Goal: Task Accomplishment & Management: Manage account settings

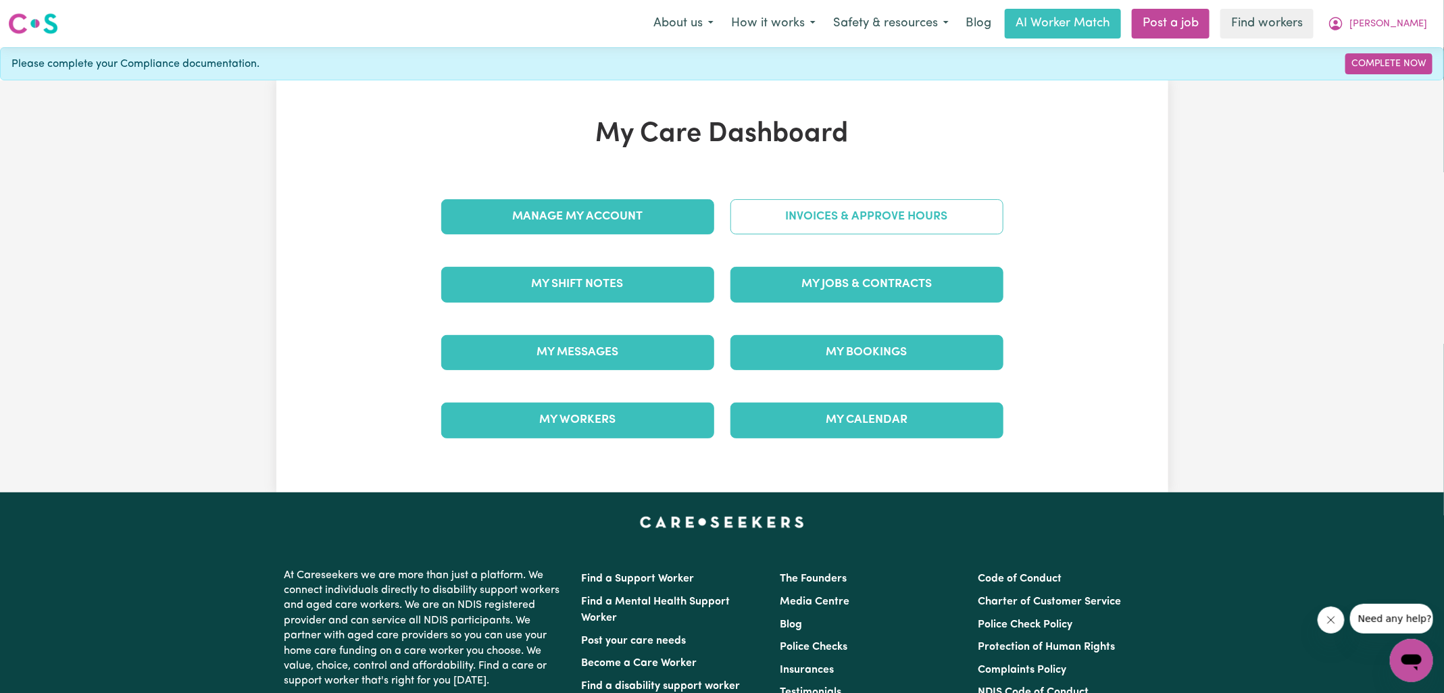
click at [800, 205] on link "Invoices & Approve Hours" at bounding box center [866, 216] width 273 height 35
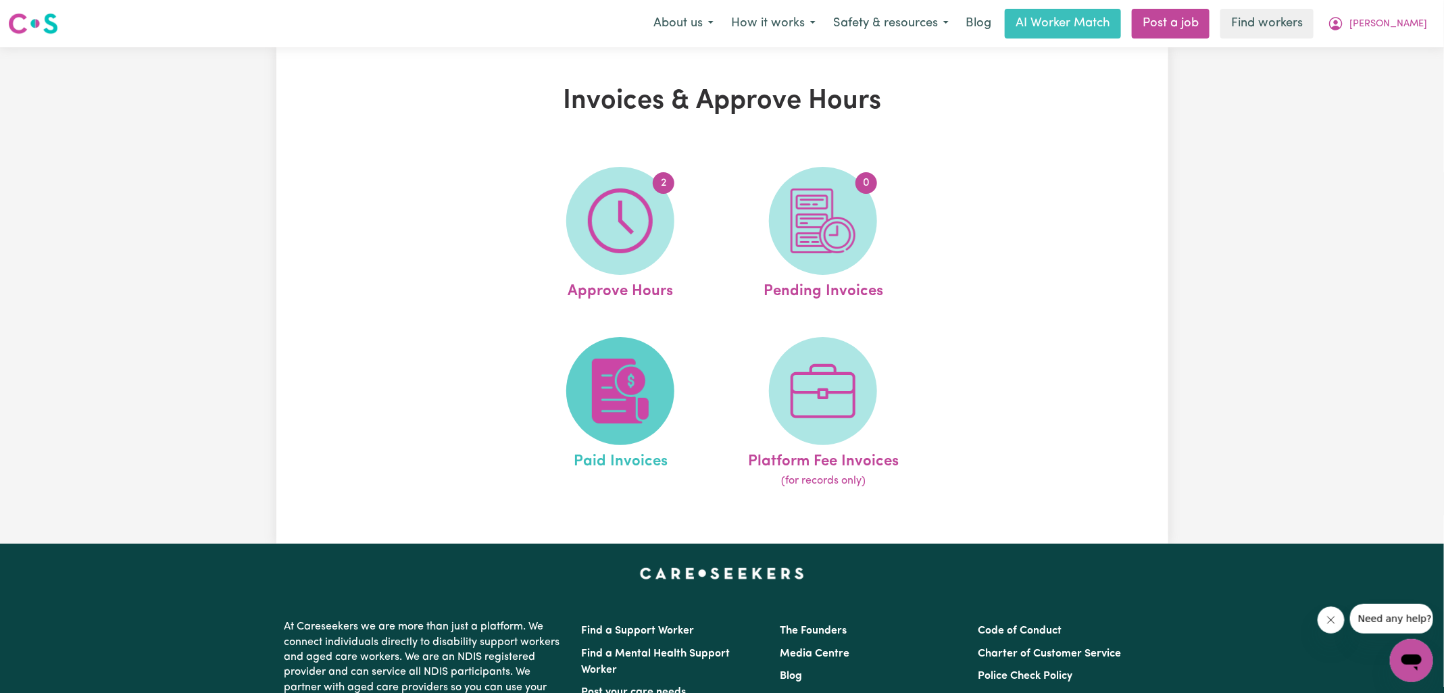
click at [649, 397] on img at bounding box center [620, 391] width 65 height 65
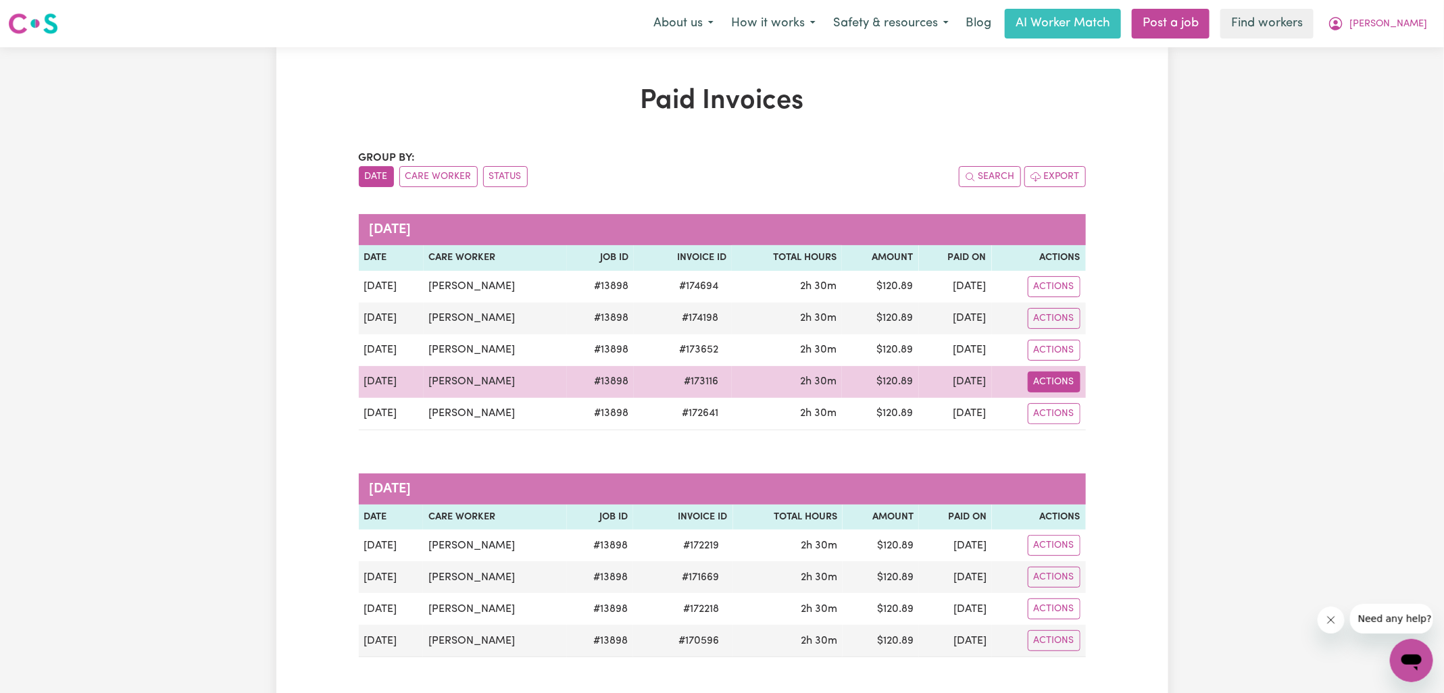
click at [1052, 373] on button "Actions" at bounding box center [1054, 382] width 53 height 21
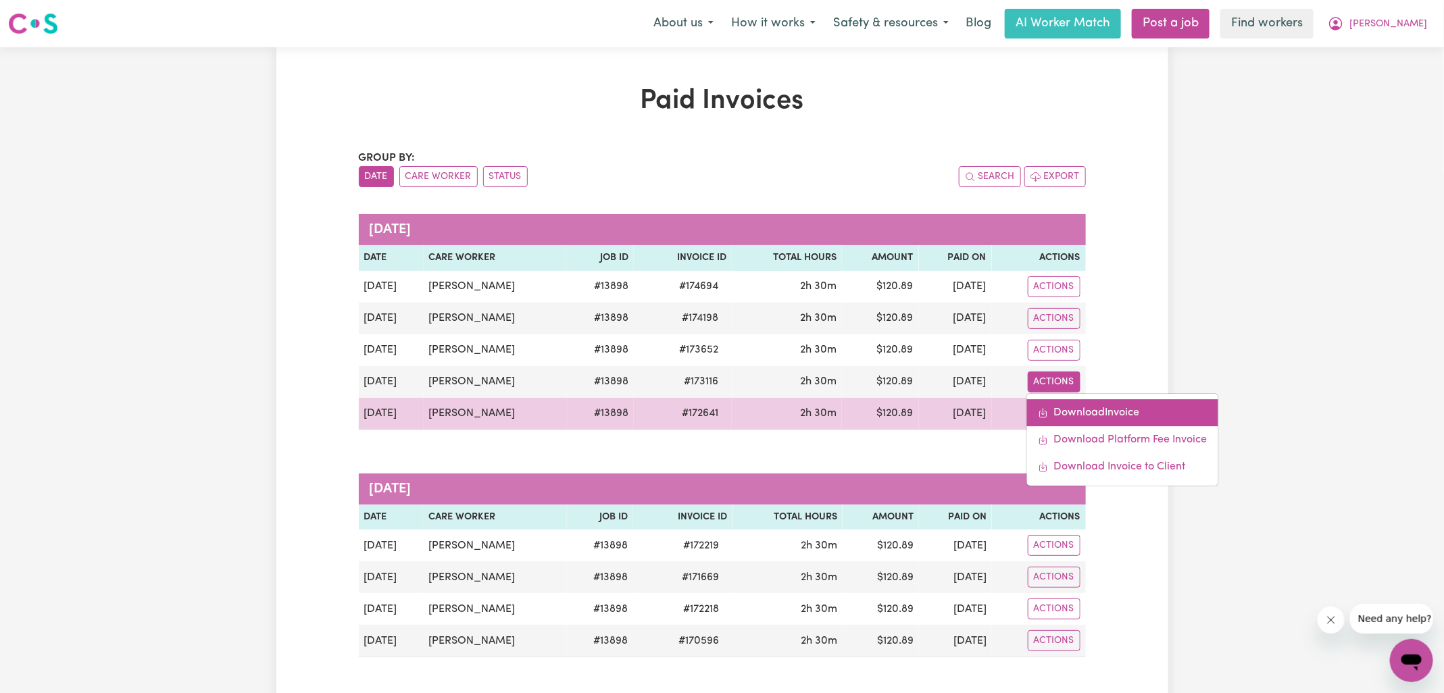
click at [1043, 411] on icon "Download invoice #173116" at bounding box center [1042, 414] width 7 height 6
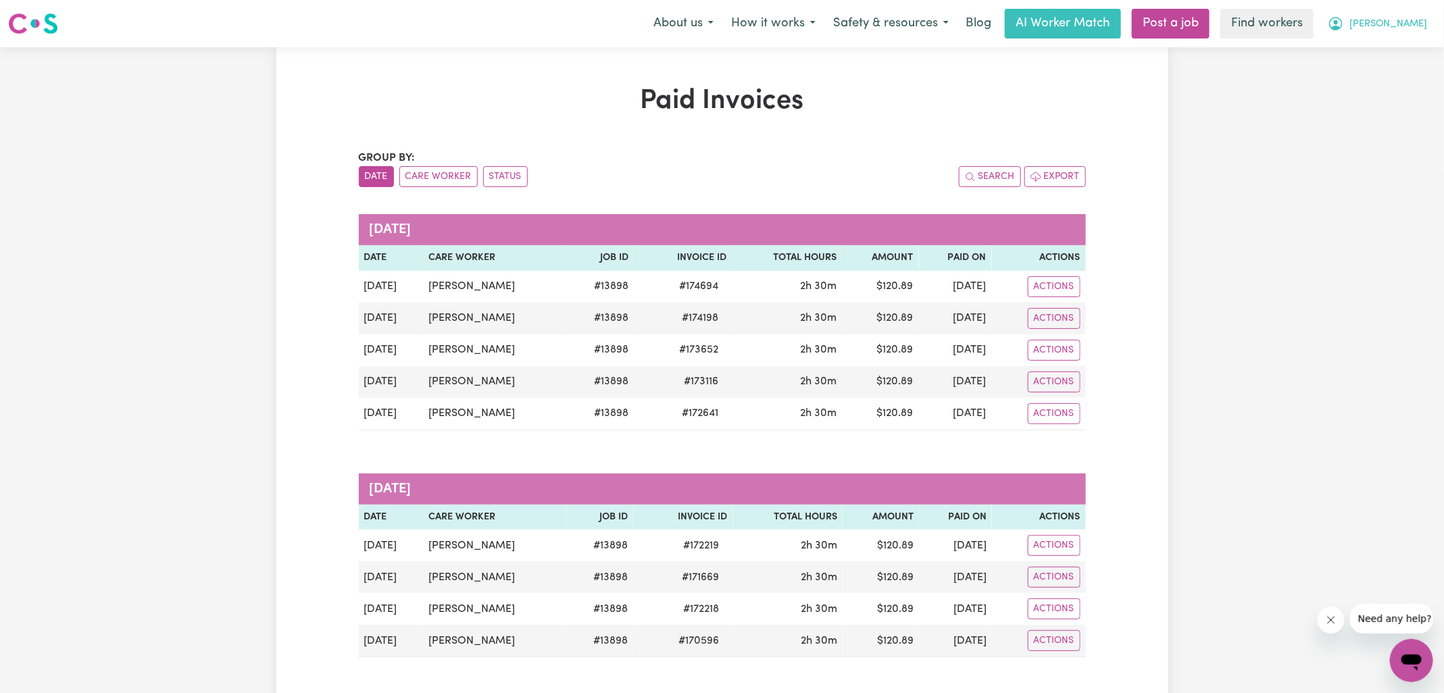
click at [1373, 23] on button "[PERSON_NAME]" at bounding box center [1377, 23] width 117 height 28
click at [1371, 85] on link "Logout" at bounding box center [1381, 78] width 107 height 26
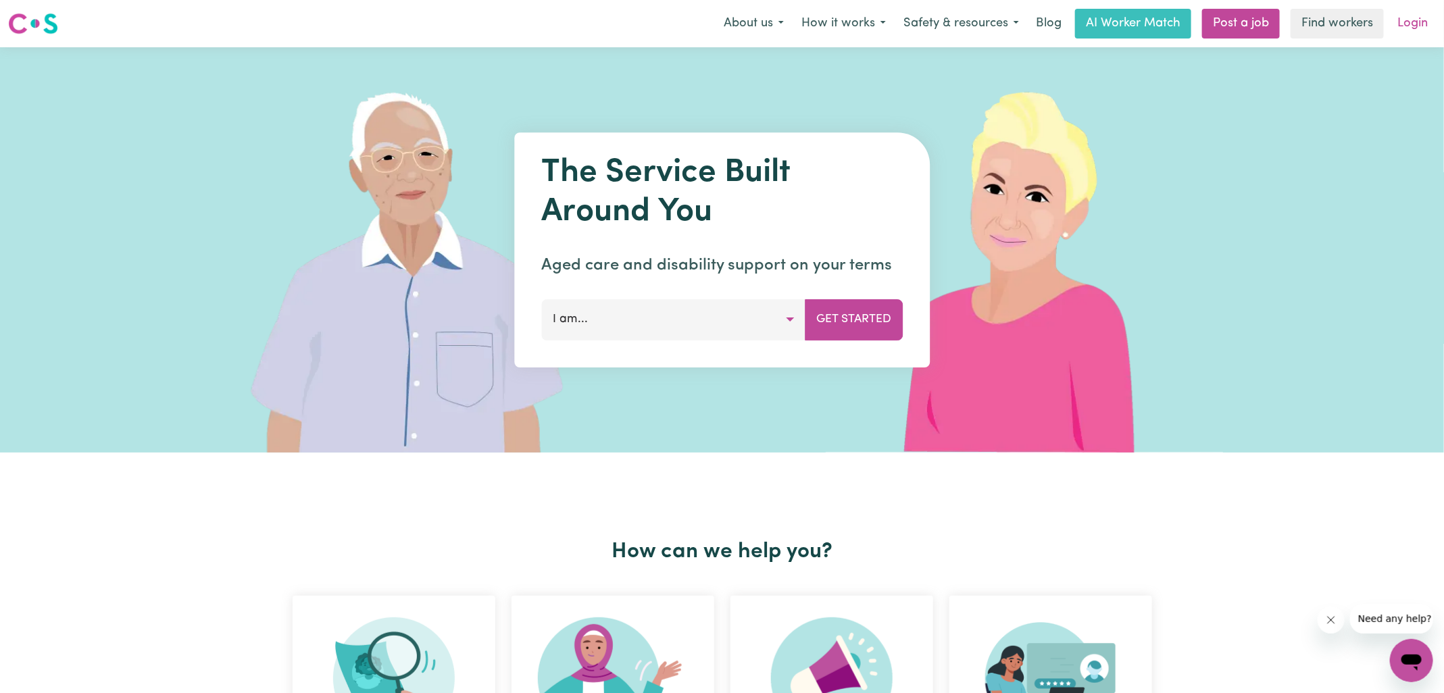
click at [1420, 22] on link "Login" at bounding box center [1412, 24] width 47 height 30
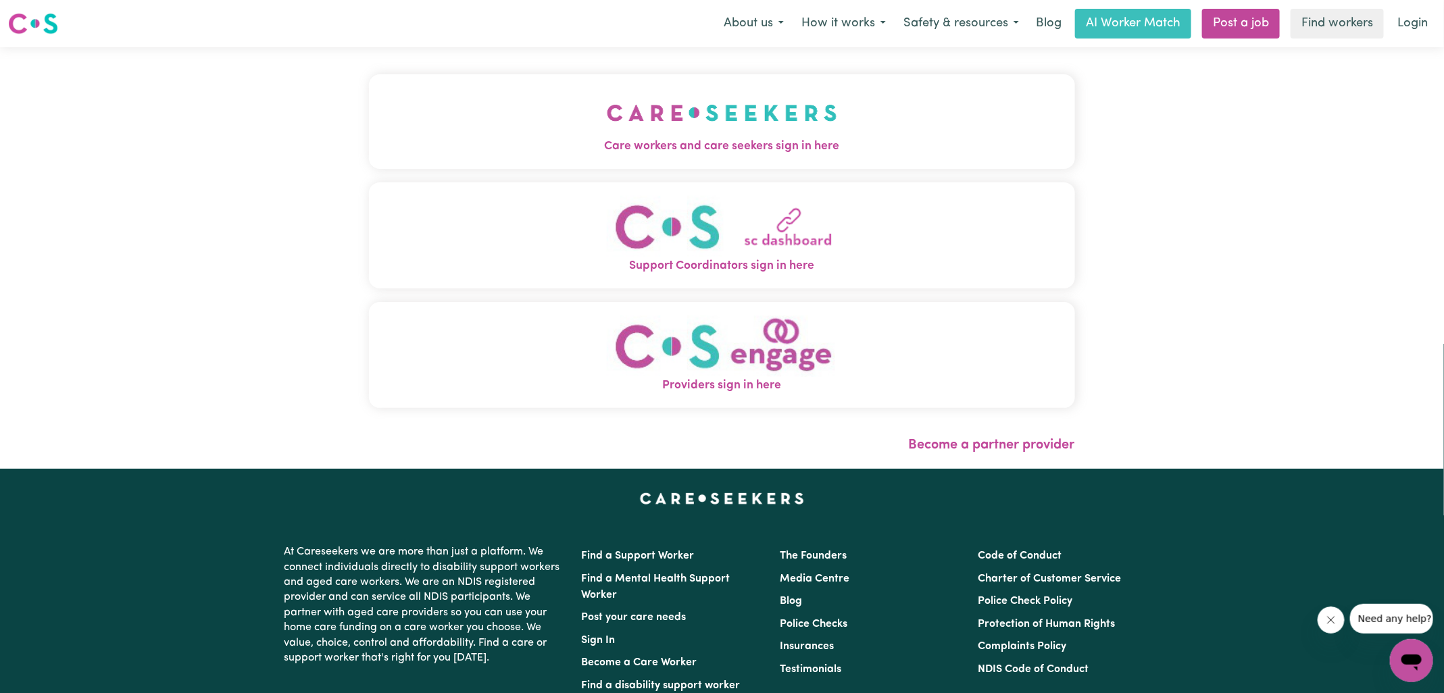
click at [628, 109] on img "Care workers and care seekers sign in here" at bounding box center [722, 113] width 230 height 50
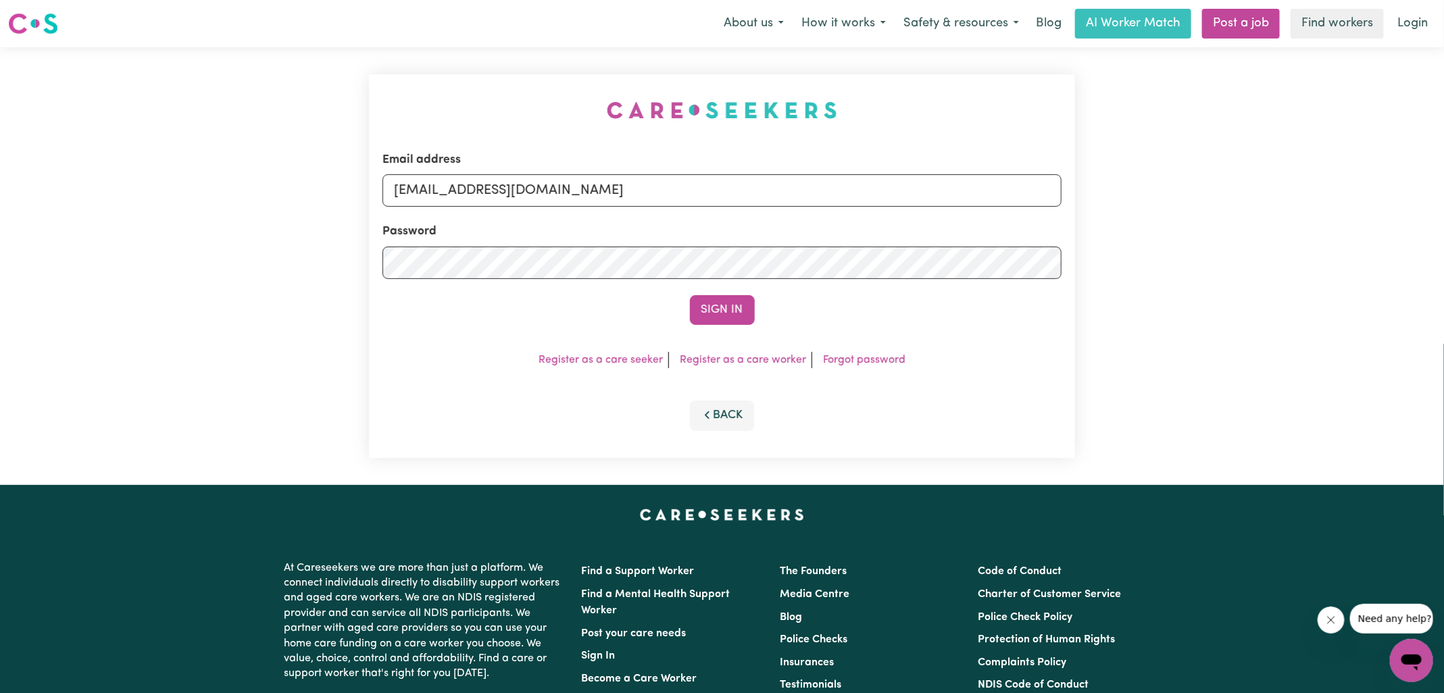
click at [434, 82] on div "Email address [EMAIL_ADDRESS][DOMAIN_NAME] Password Sign In Register as a care …" at bounding box center [722, 266] width 722 height 438
drag, startPoint x: 464, startPoint y: 190, endPoint x: 1045, endPoint y: 221, distance: 581.8
click at [1044, 223] on form "Email address [EMAIL_ADDRESS][DOMAIN_NAME] Password Sign In" at bounding box center [721, 238] width 679 height 174
type input "[EMAIL_ADDRESS][DOMAIN_NAME]"
click at [690, 295] on button "Sign In" at bounding box center [722, 310] width 65 height 30
